Goal: Task Accomplishment & Management: Manage account settings

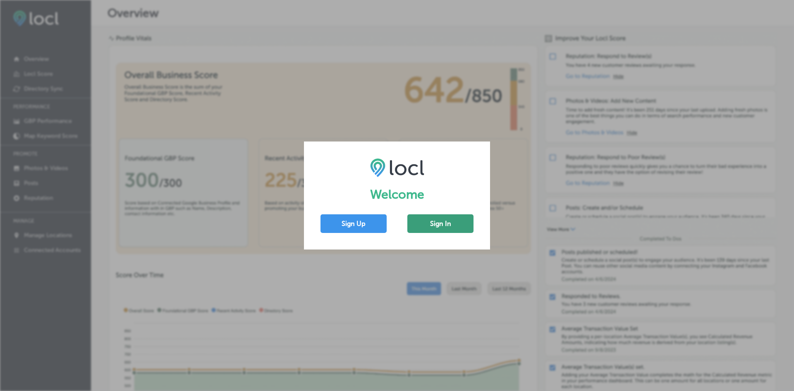
click at [438, 225] on button "Sign In" at bounding box center [440, 223] width 66 height 19
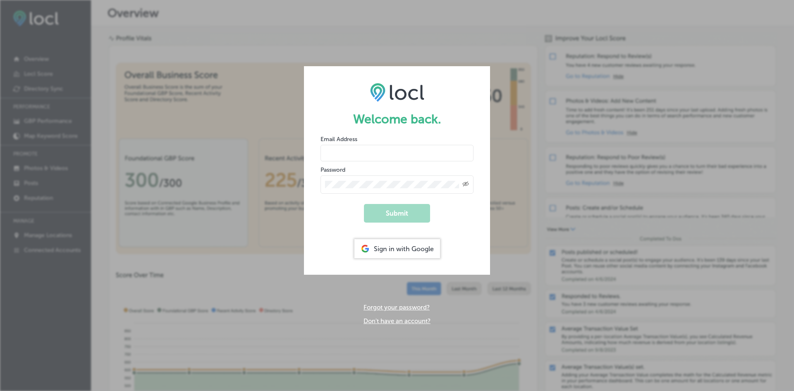
click at [408, 178] on div "Created with Sketch." at bounding box center [397, 184] width 153 height 18
click at [378, 148] on input "email" at bounding box center [397, 153] width 153 height 17
type input "[PERSON_NAME][EMAIL_ADDRESS][DOMAIN_NAME]"
click at [364, 204] on button "Submit" at bounding box center [397, 213] width 66 height 19
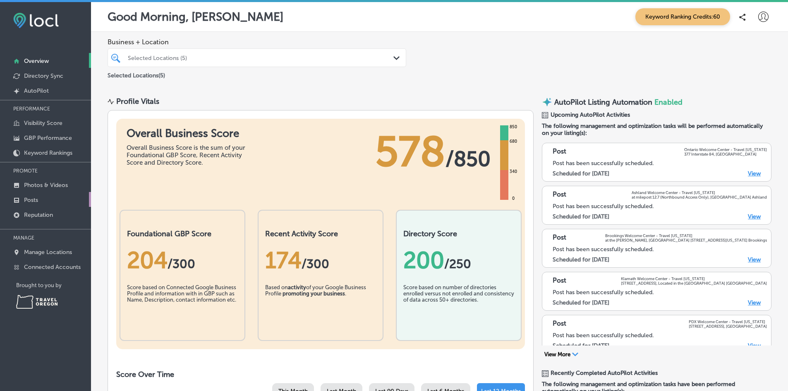
click at [30, 199] on p "Posts" at bounding box center [31, 199] width 14 height 7
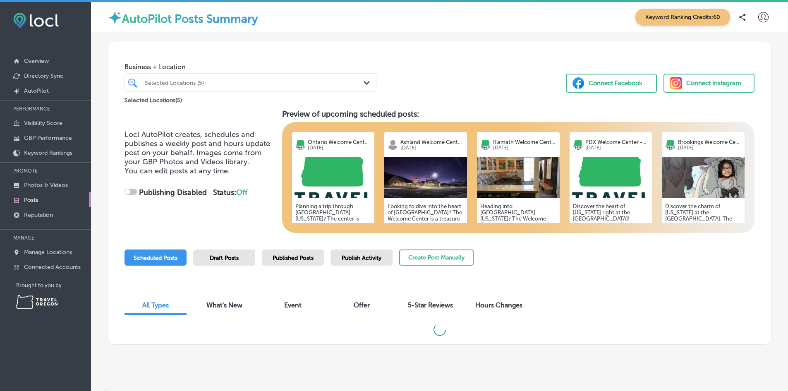
checkbox input "true"
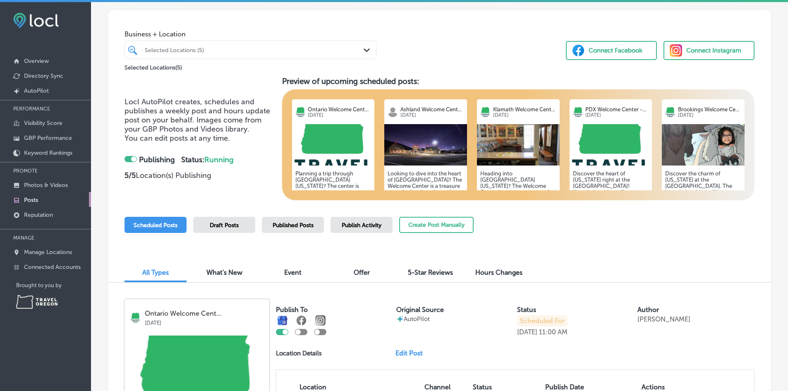
scroll to position [83, 0]
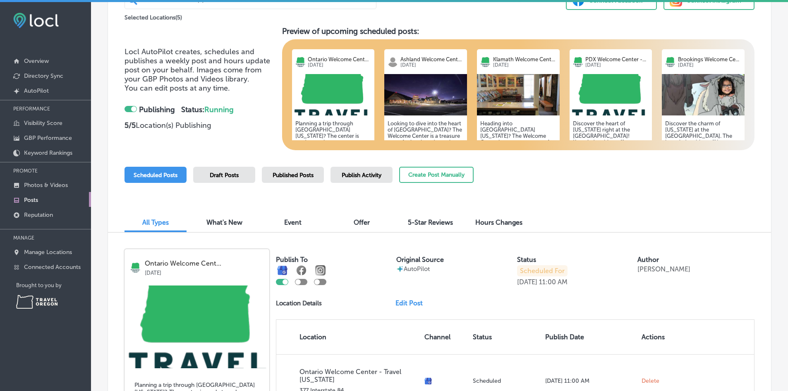
click at [296, 175] on span "Published Posts" at bounding box center [293, 175] width 41 height 7
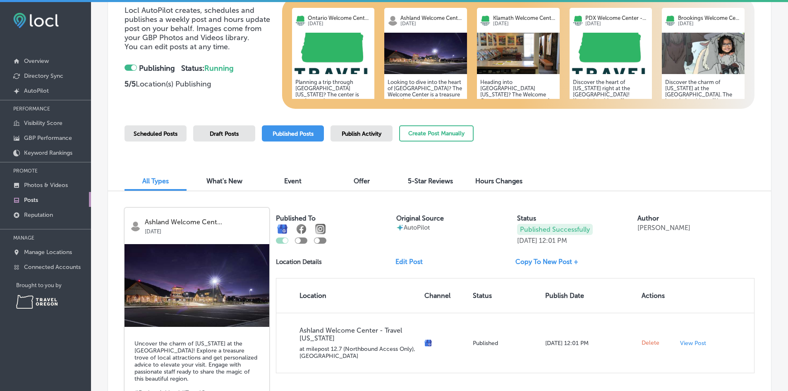
scroll to position [207, 0]
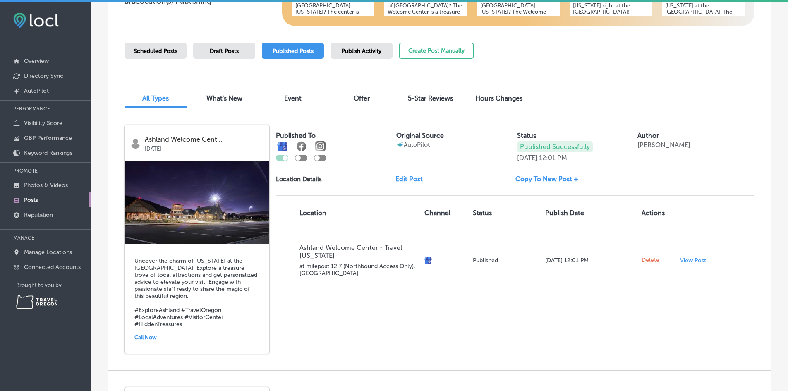
click at [410, 181] on link "Edit Post" at bounding box center [412, 179] width 34 height 8
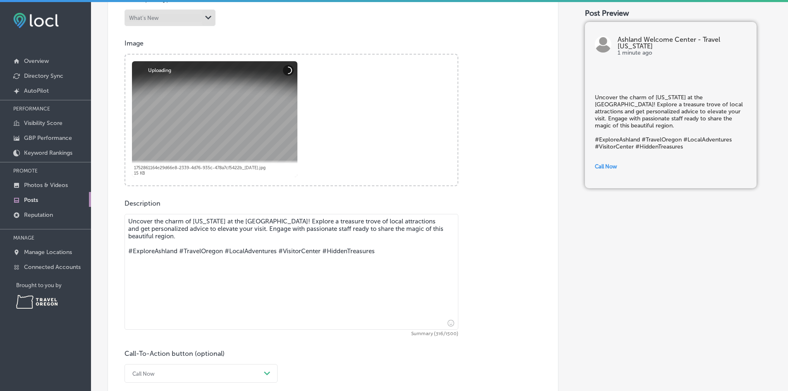
scroll to position [408, 0]
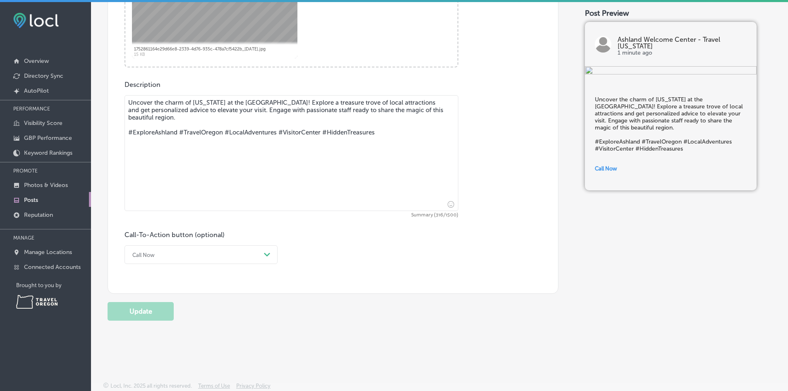
drag, startPoint x: 397, startPoint y: 139, endPoint x: 123, endPoint y: 137, distance: 273.8
click at [123, 137] on div "Post content Select location(s) Business + Location All Locations Path Created …" at bounding box center [333, 29] width 451 height 529
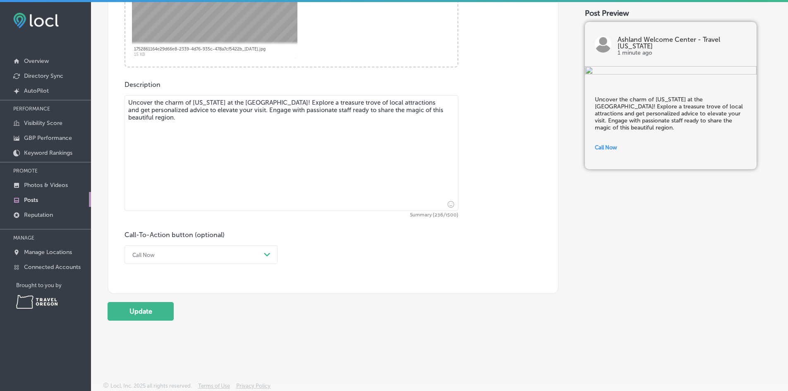
type textarea "Uncover the charm of [US_STATE] at the [GEOGRAPHIC_DATA]! Explore a treasure tr…"
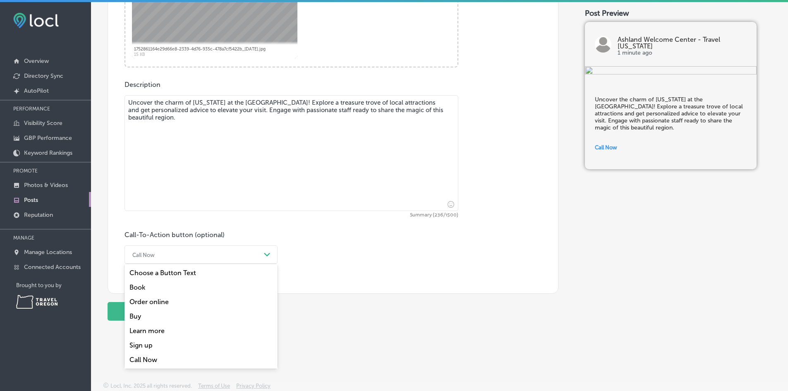
click at [168, 258] on div "Call Now" at bounding box center [194, 254] width 132 height 13
click at [162, 331] on div "Learn more" at bounding box center [200, 330] width 153 height 14
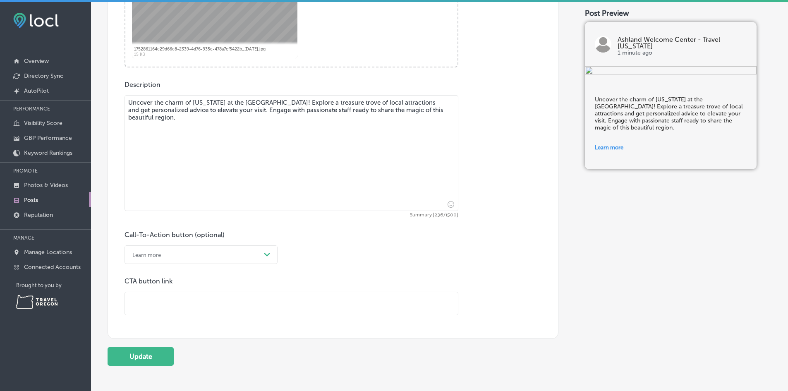
click at [149, 300] on input "text" at bounding box center [291, 303] width 333 height 23
paste input "[URL][DOMAIN_NAME]"
click at [207, 297] on input "[URL][DOMAIN_NAME]" at bounding box center [291, 303] width 333 height 23
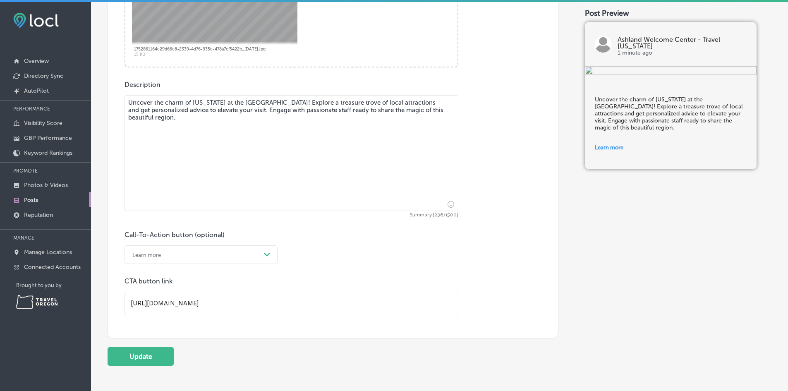
click at [207, 297] on input "[URL][DOMAIN_NAME]" at bounding box center [291, 303] width 333 height 23
paste input "ces-to-go/regions/southern-[US_STATE]"
type input "[URL][DOMAIN_NAME][US_STATE]"
click at [152, 356] on button "Update" at bounding box center [141, 356] width 66 height 19
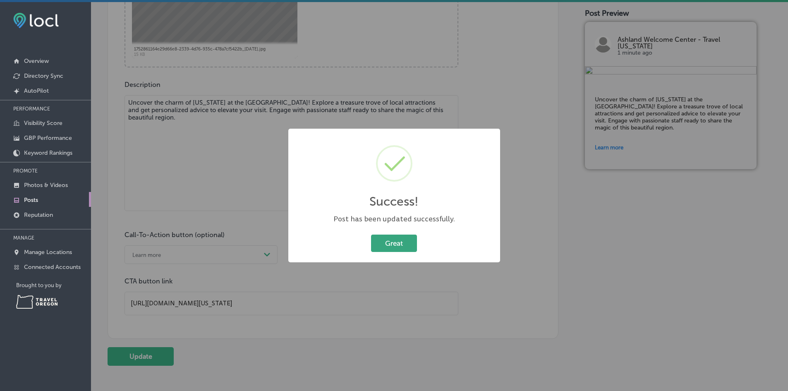
click at [399, 239] on button "Great" at bounding box center [394, 242] width 46 height 17
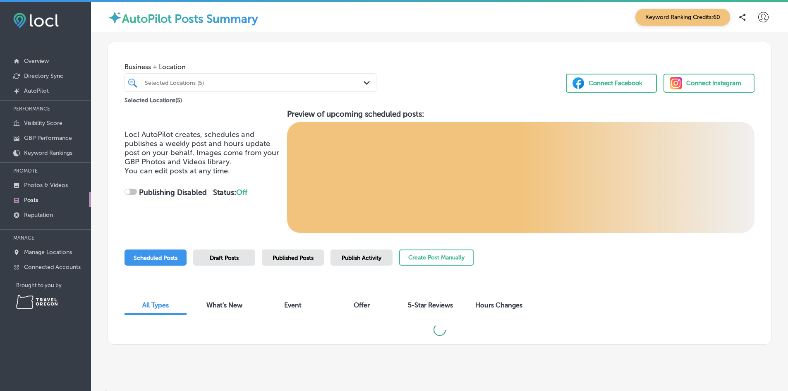
checkbox input "true"
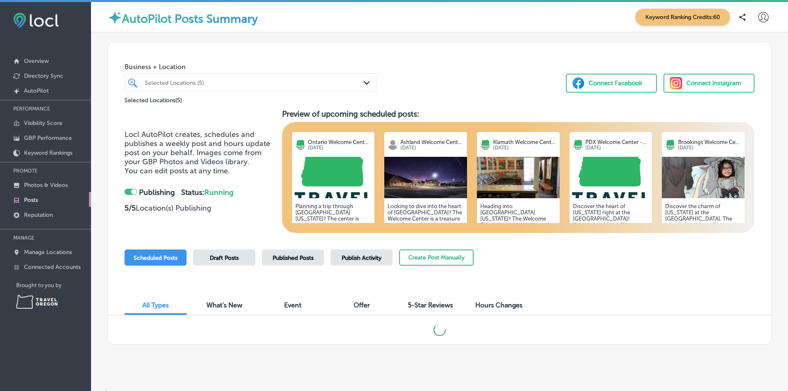
click at [295, 258] on span "Published Posts" at bounding box center [293, 257] width 41 height 7
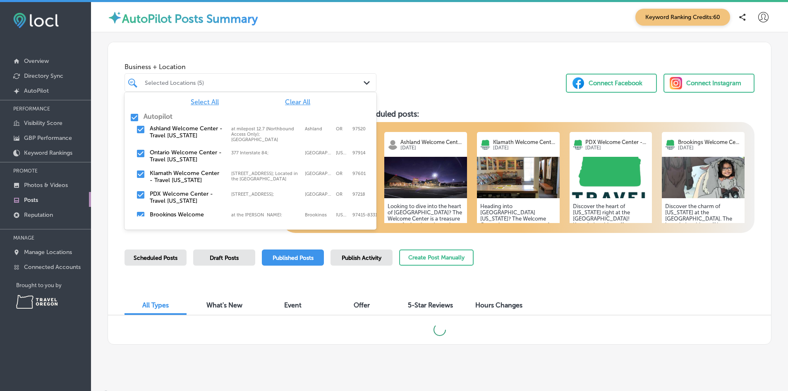
click at [239, 81] on div "Selected Locations (5)" at bounding box center [255, 82] width 220 height 7
click at [467, 81] on div "Business + Location option at milepost 12.7 (Northbound Access Only); [GEOGRAPH…" at bounding box center [439, 73] width 663 height 63
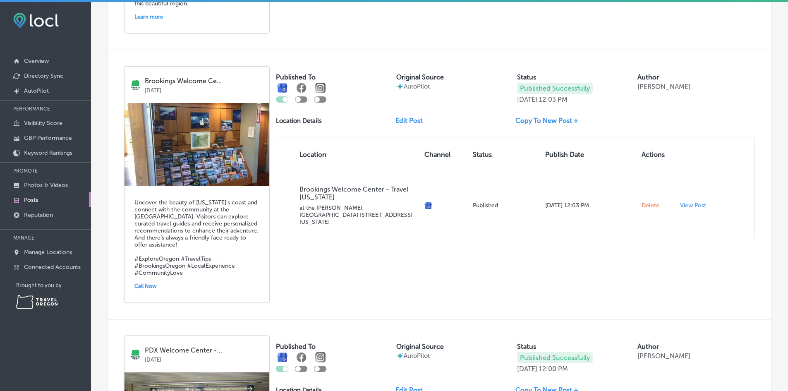
scroll to position [504, 0]
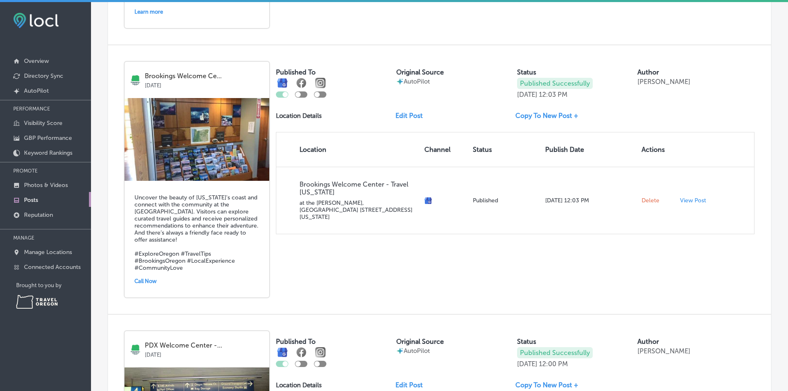
click at [413, 116] on link "Edit Post" at bounding box center [412, 116] width 34 height 8
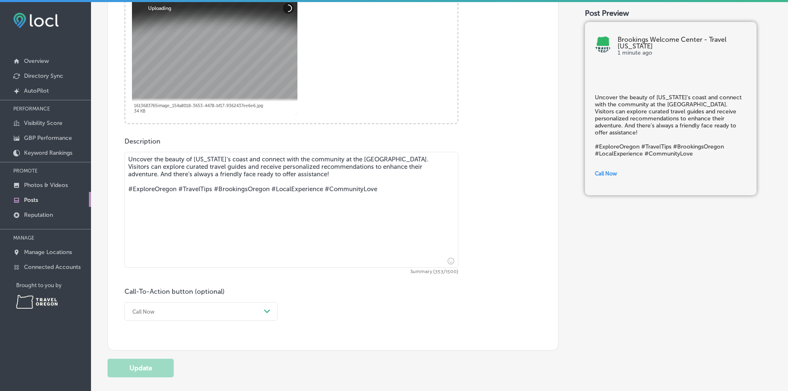
scroll to position [408, 0]
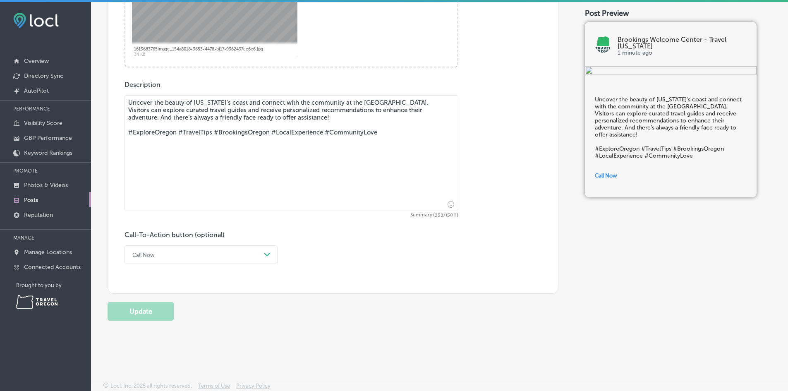
drag, startPoint x: 391, startPoint y: 134, endPoint x: 122, endPoint y: 132, distance: 269.2
click at [122, 132] on div "Post content Select location(s) Business + Location All Locations Path Created …" at bounding box center [333, 29] width 451 height 529
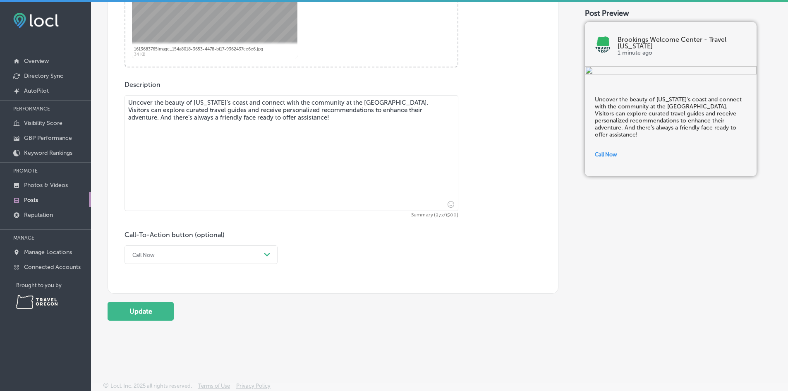
drag, startPoint x: 336, startPoint y: 102, endPoint x: 239, endPoint y: 102, distance: 97.6
click at [239, 102] on textarea "Uncover the beauty of [US_STATE]'s coast and connect with the community at the …" at bounding box center [291, 153] width 334 height 116
click at [359, 103] on textarea "Uncover the beauty of [US_STATE]'s coast at the [GEOGRAPHIC_DATA]. Visitors can…" at bounding box center [291, 153] width 334 height 116
click at [282, 120] on textarea "Uncover the beauty of [US_STATE]'s coast at the [GEOGRAPHIC_DATA]. Visitors can…" at bounding box center [291, 153] width 334 height 116
type textarea "Uncover the beauty of [US_STATE]'s coast at the [GEOGRAPHIC_DATA]. Visitors can…"
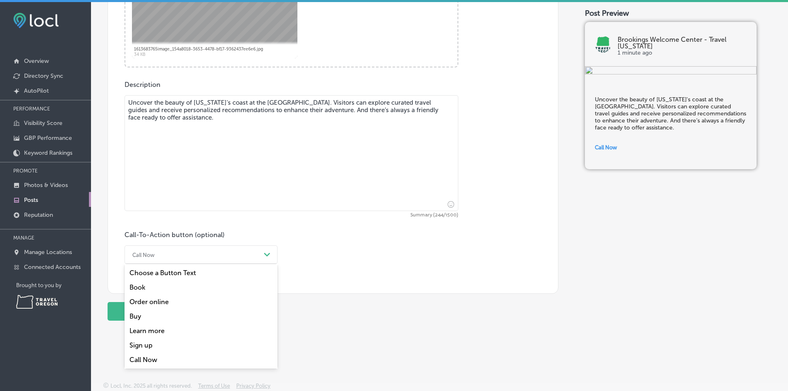
click at [167, 251] on div "Call Now" at bounding box center [194, 254] width 132 height 13
click at [176, 331] on div "Learn more" at bounding box center [200, 330] width 153 height 14
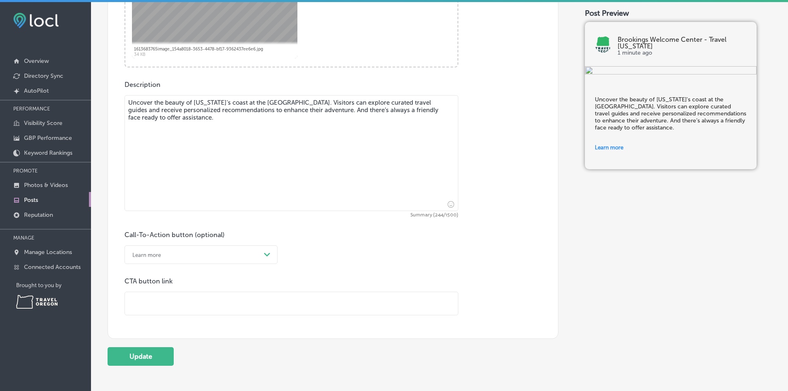
click at [200, 306] on input "text" at bounding box center [291, 303] width 333 height 23
paste input "[URL][DOMAIN_NAME][US_STATE]"
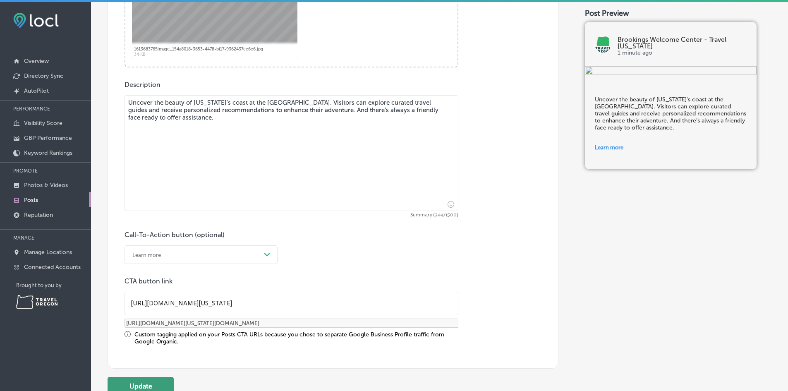
type input "[URL][DOMAIN_NAME][US_STATE]"
click at [148, 385] on button "Update" at bounding box center [141, 386] width 66 height 19
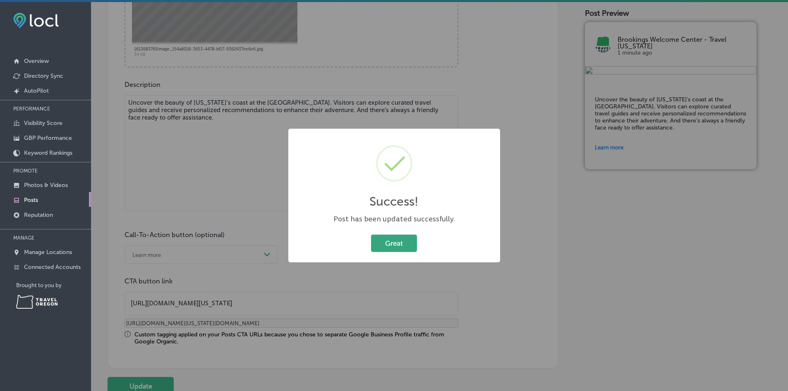
click at [412, 242] on button "Great" at bounding box center [394, 242] width 46 height 17
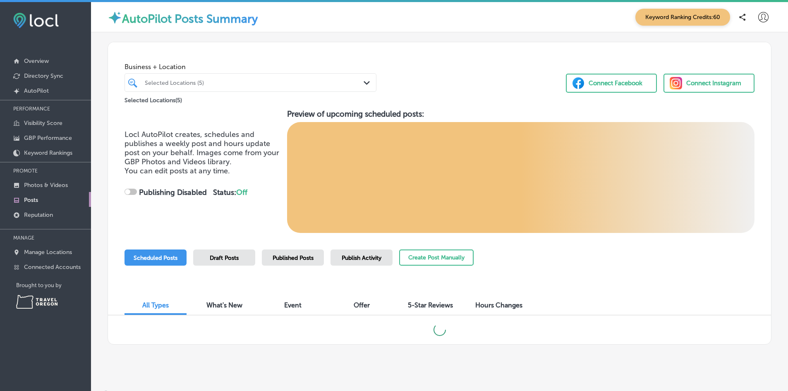
click at [292, 258] on span "Published Posts" at bounding box center [293, 257] width 41 height 7
checkbox input "true"
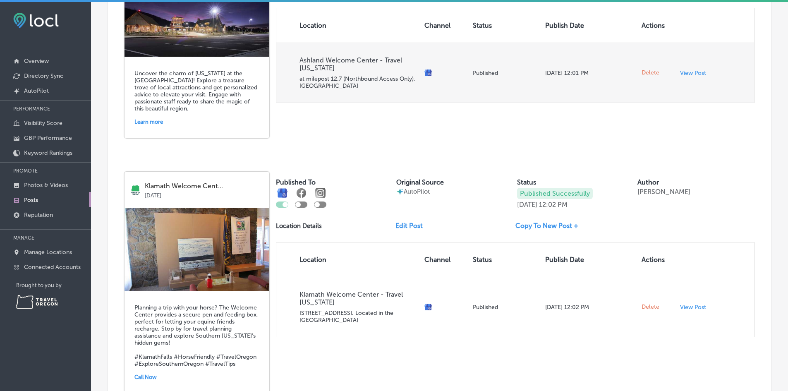
scroll to position [752, 0]
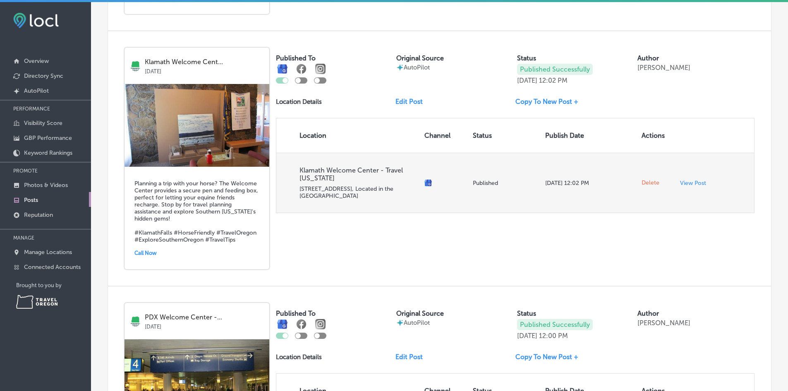
click at [646, 182] on span "Delete" at bounding box center [650, 182] width 18 height 7
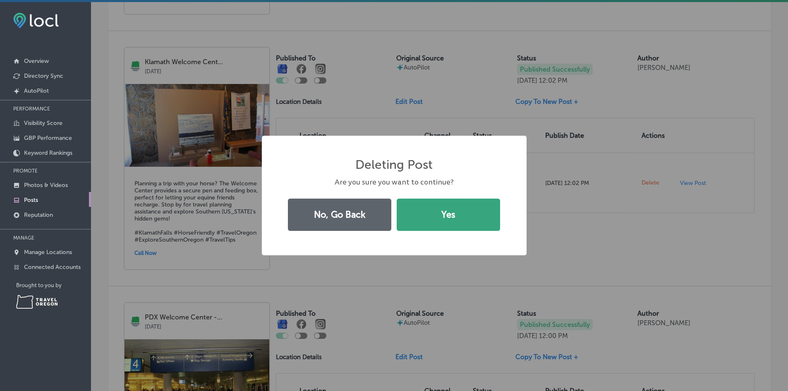
click at [437, 213] on button "Yes" at bounding box center [448, 215] width 103 height 32
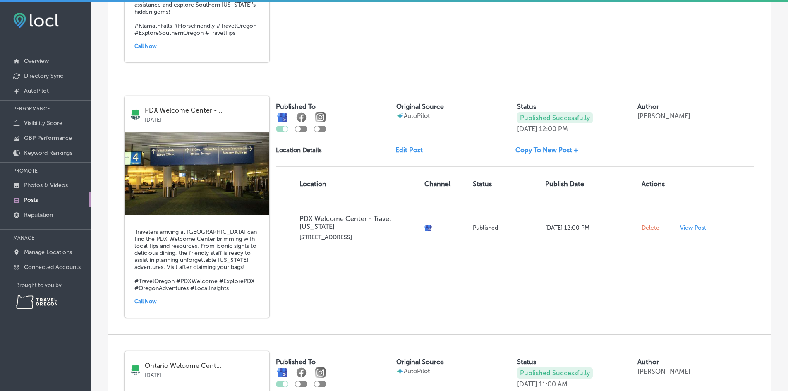
scroll to position [704, 0]
click at [416, 153] on link "Edit Post" at bounding box center [412, 150] width 34 height 8
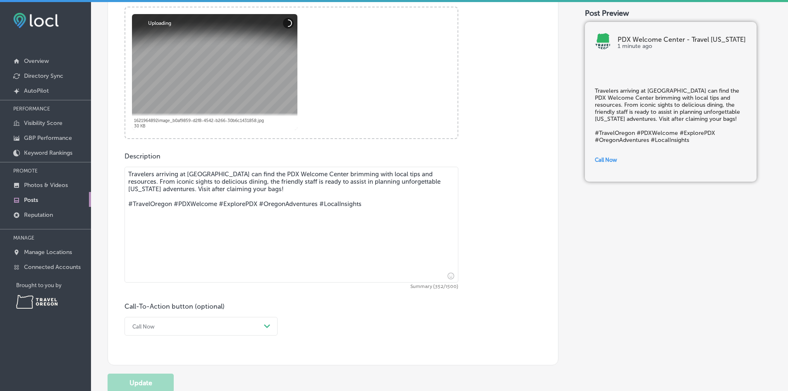
scroll to position [325, 0]
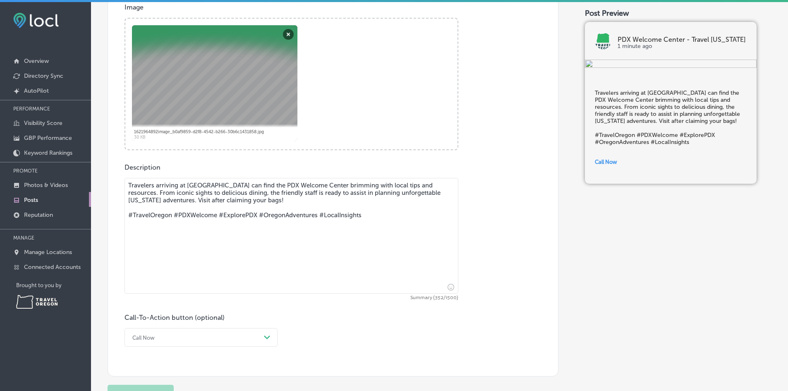
drag, startPoint x: 395, startPoint y: 218, endPoint x: 125, endPoint y: 218, distance: 269.6
click at [125, 218] on textarea "Travelers arriving at [GEOGRAPHIC_DATA] can find the PDX Welcome Center brimmin…" at bounding box center [291, 236] width 334 height 116
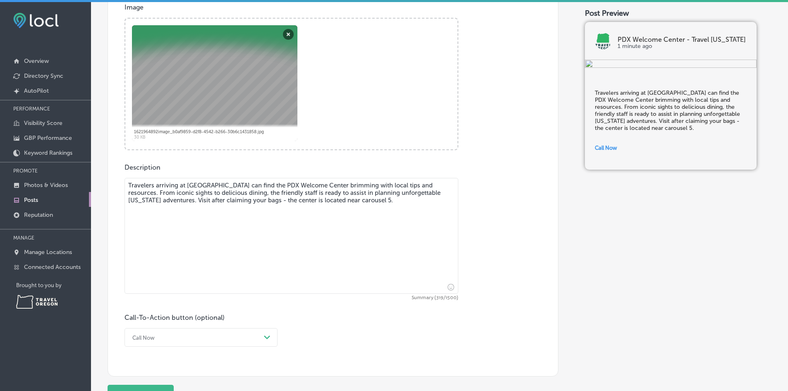
type textarea "Travelers arriving at [GEOGRAPHIC_DATA] can find the PDX Welcome Center brimmin…"
click at [210, 335] on div "Call Now Path Created with Sketch." at bounding box center [200, 337] width 153 height 19
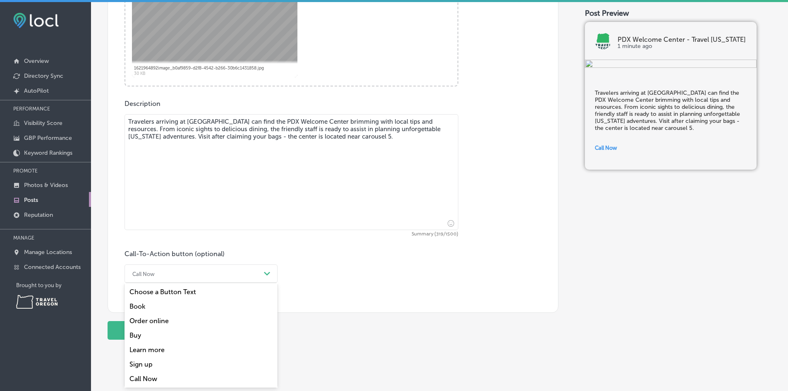
click at [164, 347] on div "Learn more" at bounding box center [200, 349] width 153 height 14
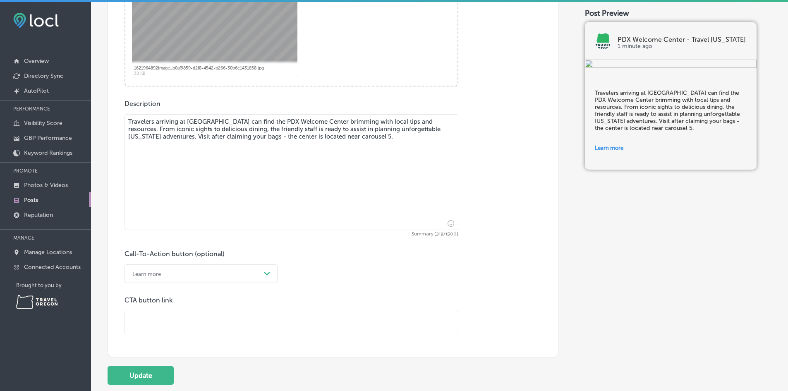
click at [202, 327] on input "text" at bounding box center [291, 322] width 333 height 23
paste input "[URL][DOMAIN_NAME]"
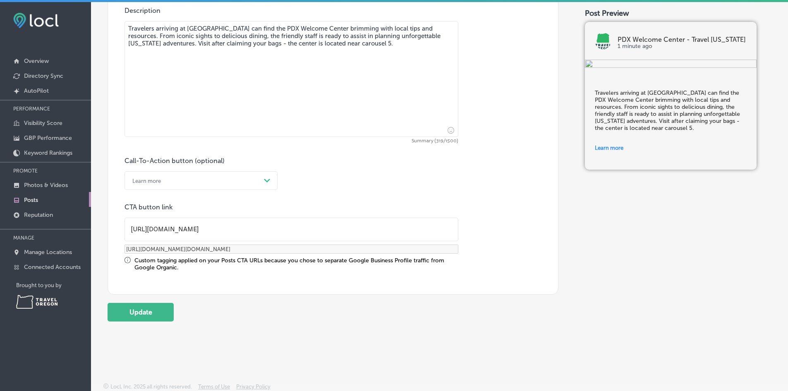
scroll to position [483, 0]
type input "[URL][DOMAIN_NAME]"
click at [159, 315] on button "Update" at bounding box center [141, 311] width 66 height 19
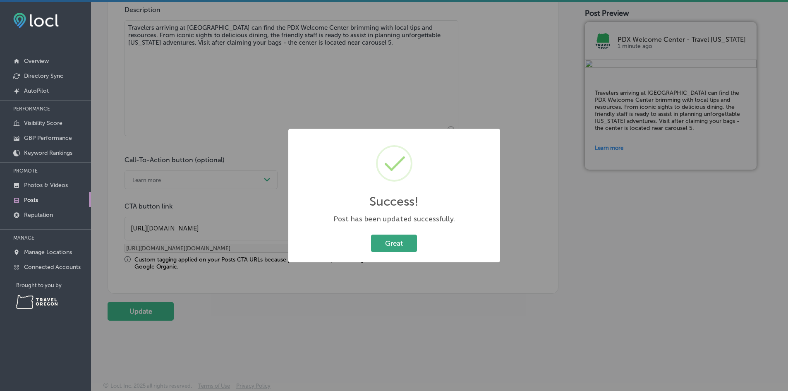
click at [395, 245] on button "Great" at bounding box center [394, 242] width 46 height 17
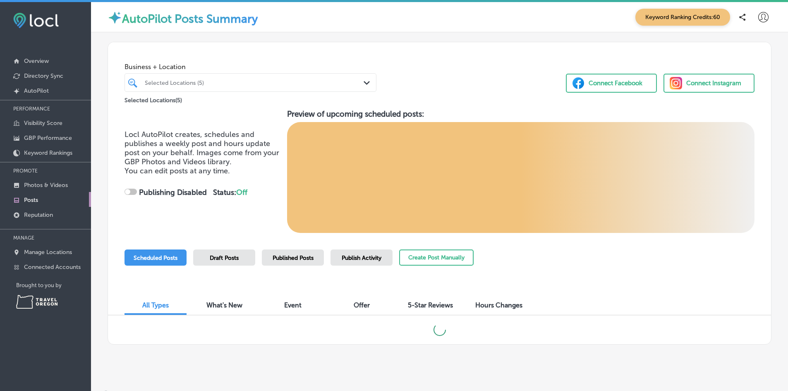
checkbox input "true"
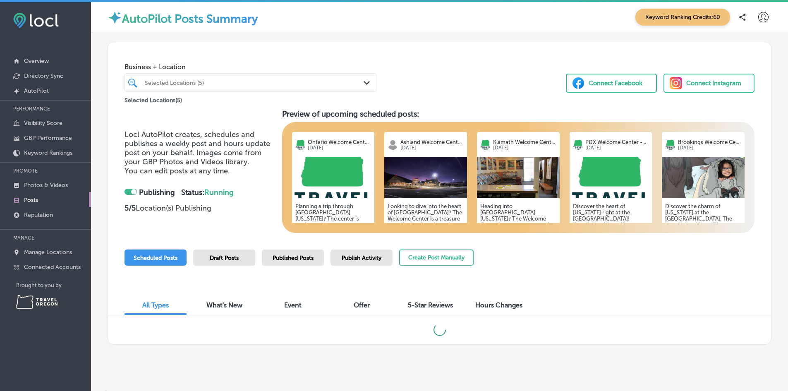
click at [298, 259] on span "Published Posts" at bounding box center [293, 257] width 41 height 7
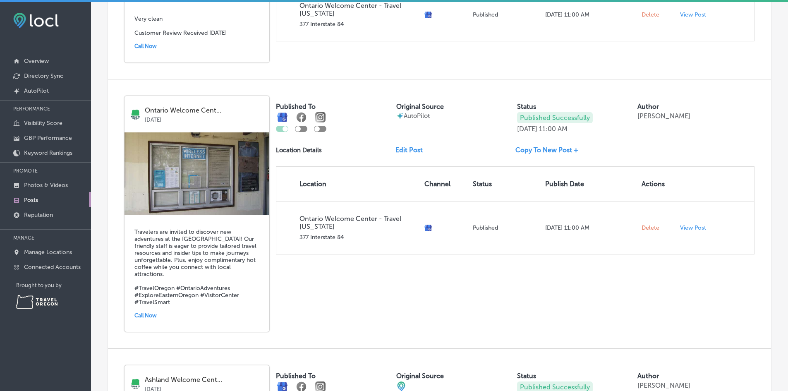
scroll to position [1166, 0]
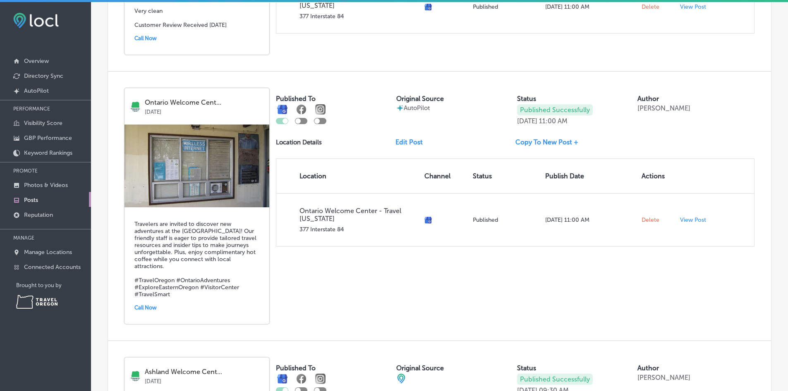
click at [406, 146] on link "Edit Post" at bounding box center [412, 142] width 34 height 8
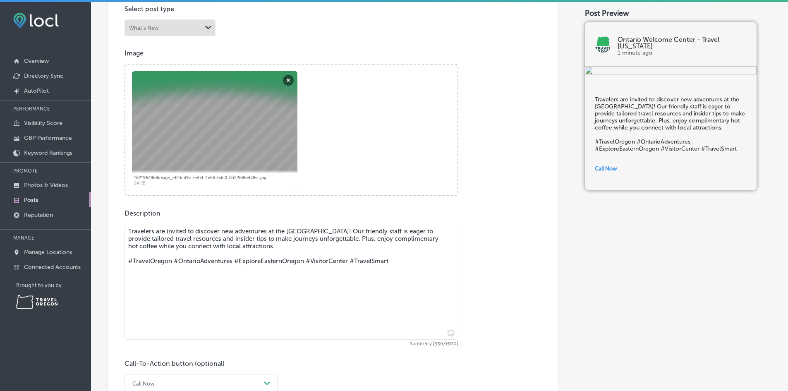
scroll to position [289, 0]
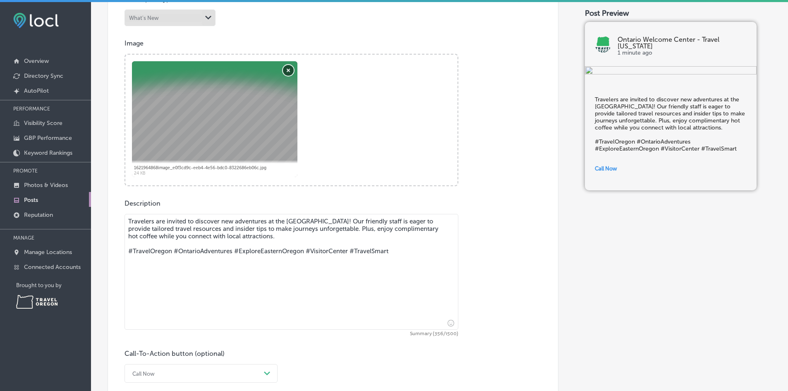
click at [286, 73] on button "Remove" at bounding box center [288, 70] width 11 height 11
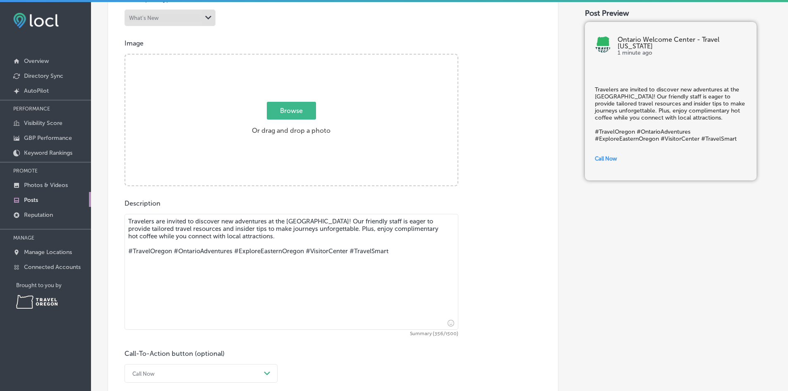
click at [289, 107] on span "Browse" at bounding box center [291, 111] width 49 height 18
click at [289, 57] on input "Browse Or drag and drop a photo" at bounding box center [291, 56] width 332 height 2
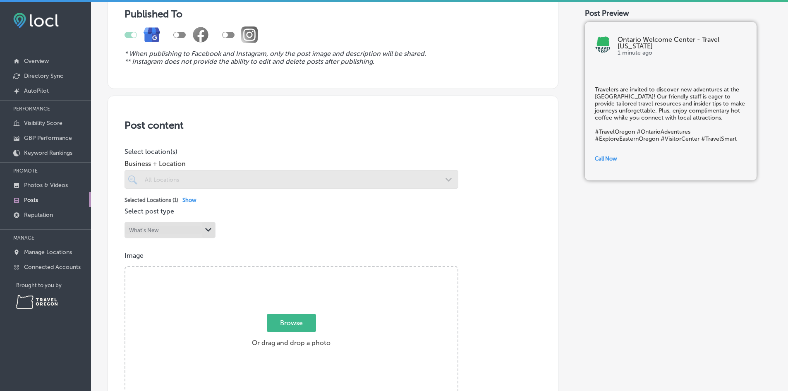
scroll to position [0, 0]
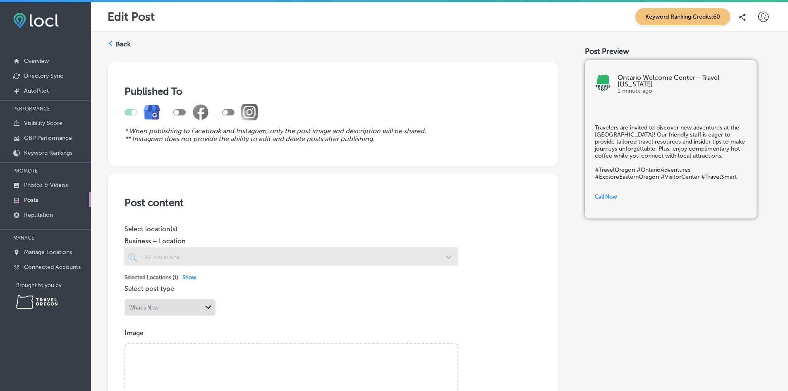
click at [120, 45] on label "Back" at bounding box center [122, 44] width 15 height 9
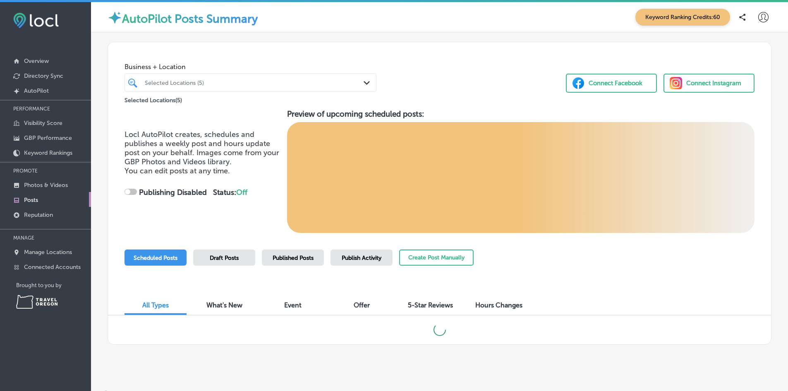
click at [294, 258] on span "Published Posts" at bounding box center [293, 257] width 41 height 7
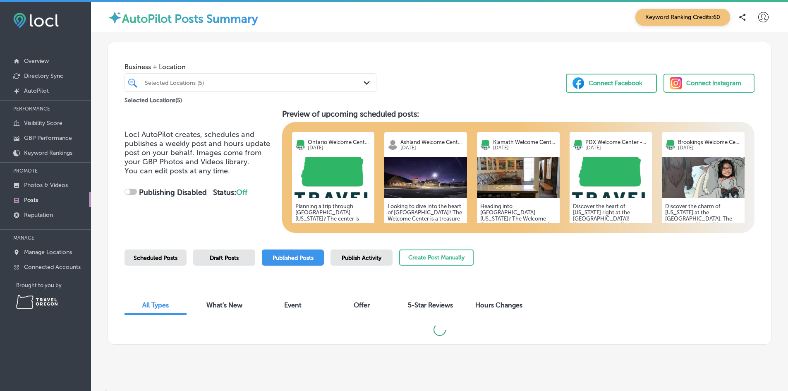
checkbox input "true"
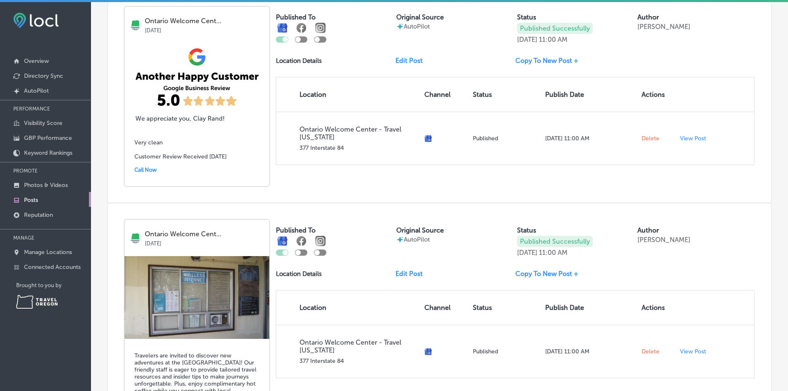
scroll to position [1158, 0]
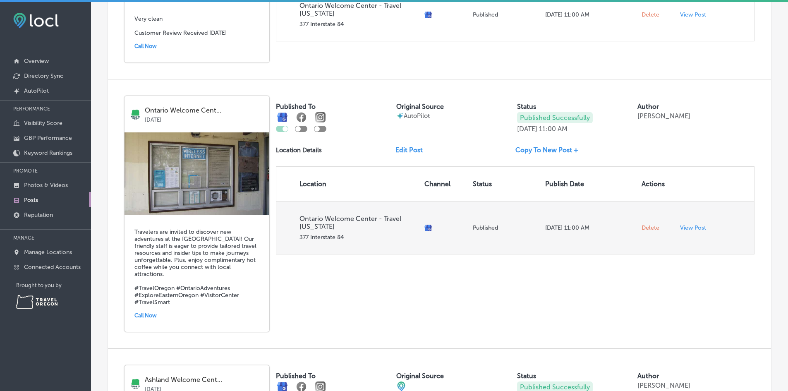
click at [648, 232] on span "Delete" at bounding box center [650, 227] width 18 height 7
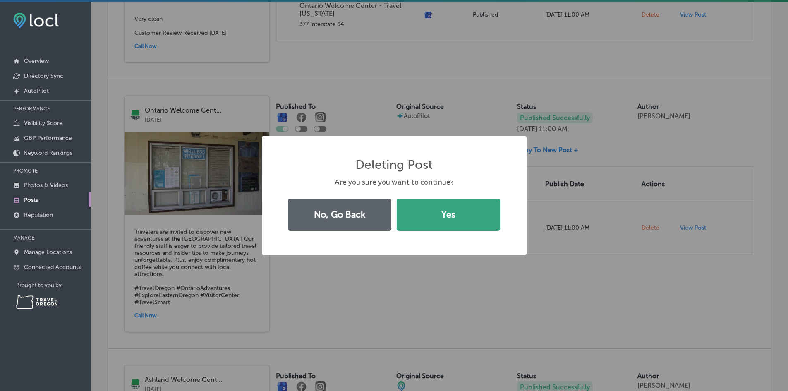
click at [460, 218] on button "Yes" at bounding box center [448, 215] width 103 height 32
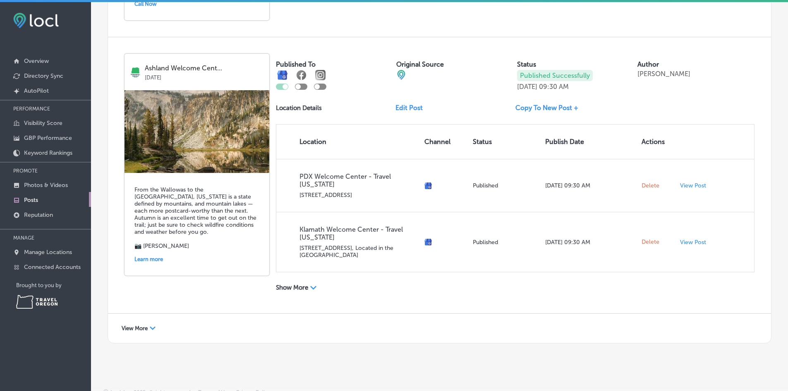
scroll to position [1206, 0]
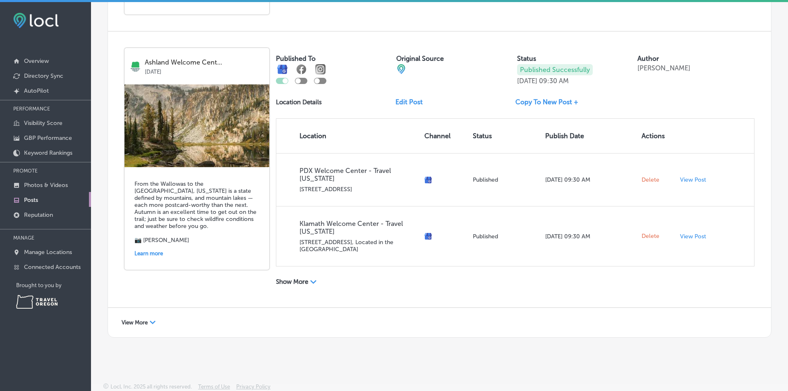
click at [308, 280] on p "Show More" at bounding box center [292, 281] width 32 height 7
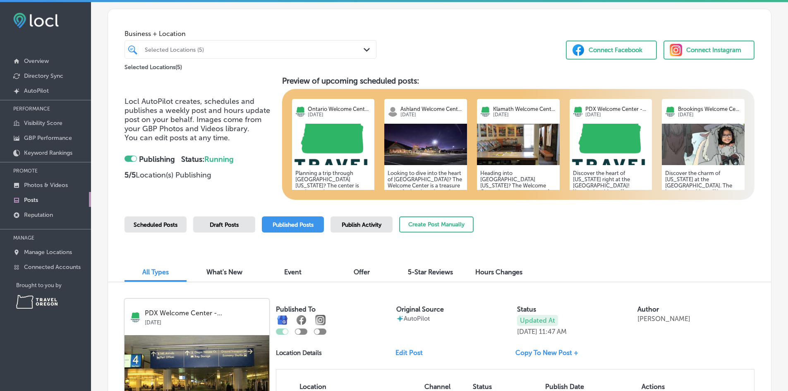
scroll to position [124, 0]
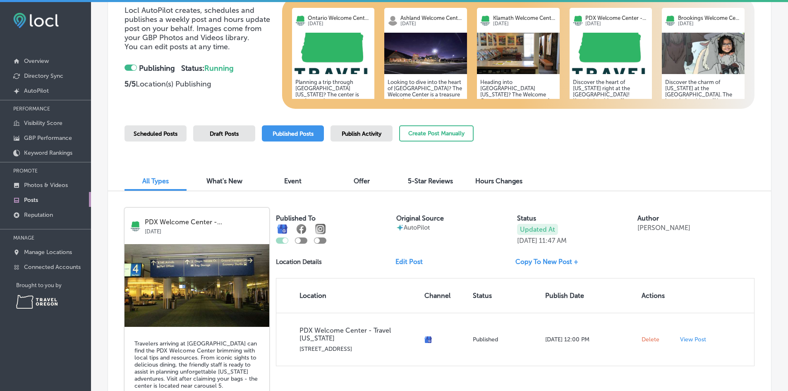
click at [224, 133] on span "Draft Posts" at bounding box center [224, 133] width 29 height 7
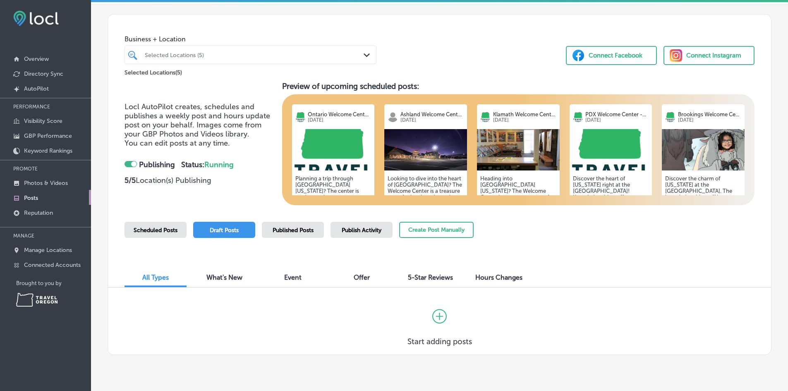
scroll to position [46, 0]
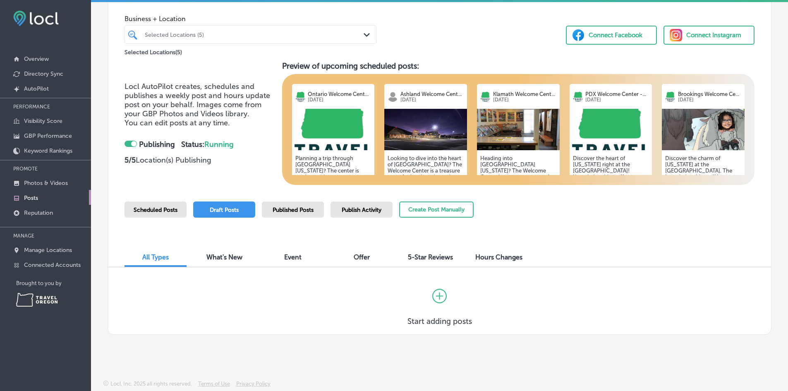
click at [166, 212] on span "Scheduled Posts" at bounding box center [156, 209] width 44 height 7
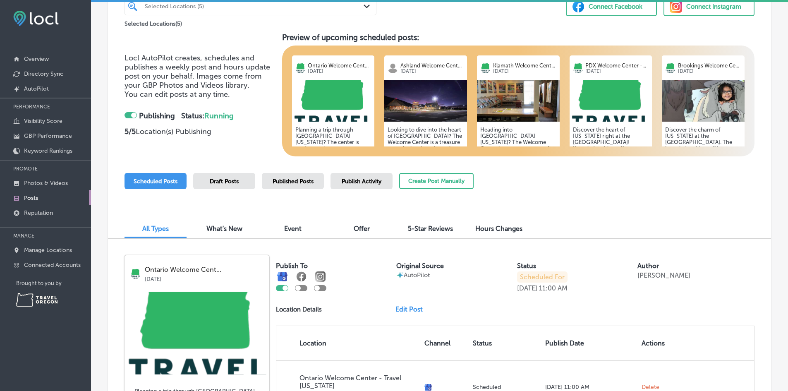
scroll to position [0, 0]
